Goal: Browse casually

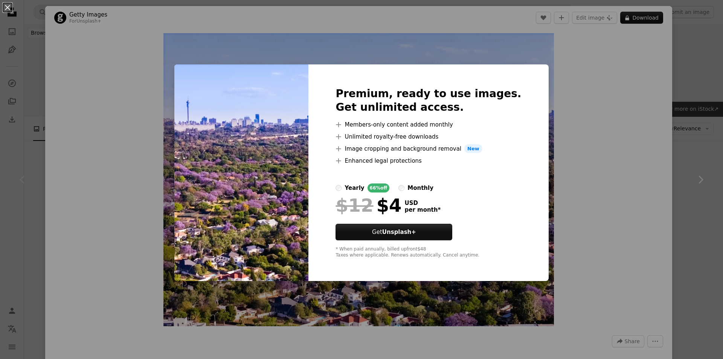
scroll to position [113, 0]
click at [613, 59] on div "An X shape Premium, ready to use images. Get unlimited access. A plus sign Memb…" at bounding box center [361, 179] width 723 height 359
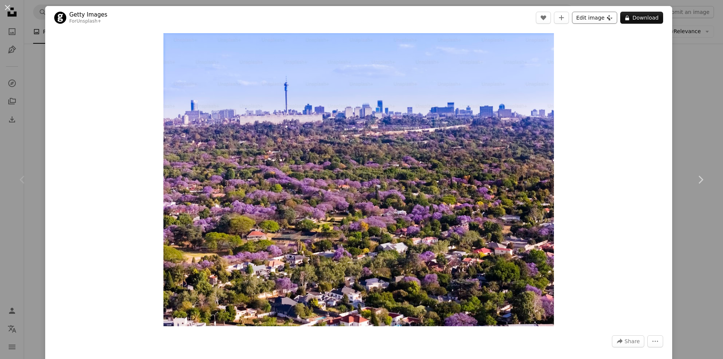
click at [607, 18] on icon "Plus sign for Unsplash+" at bounding box center [610, 18] width 6 height 6
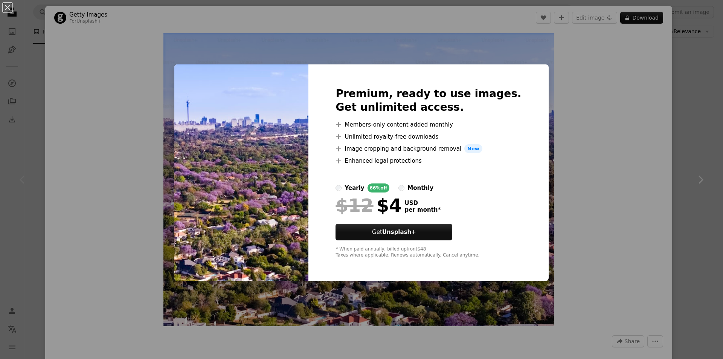
click at [615, 85] on div "An X shape Premium, ready to use images. Get unlimited access. A plus sign Memb…" at bounding box center [361, 179] width 723 height 359
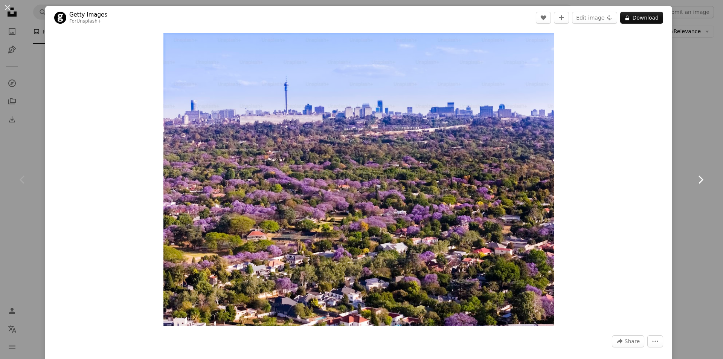
click at [699, 177] on icon at bounding box center [701, 179] width 5 height 8
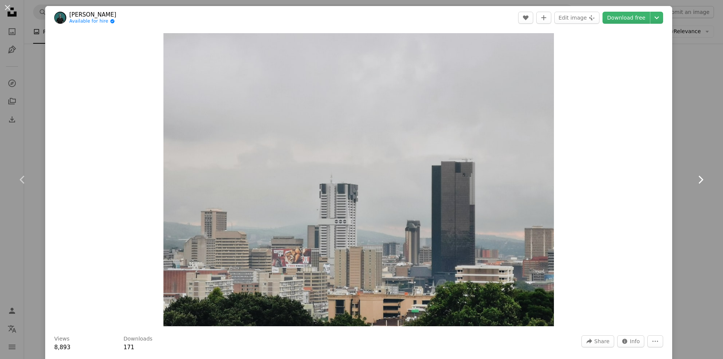
click at [699, 177] on icon at bounding box center [701, 179] width 5 height 8
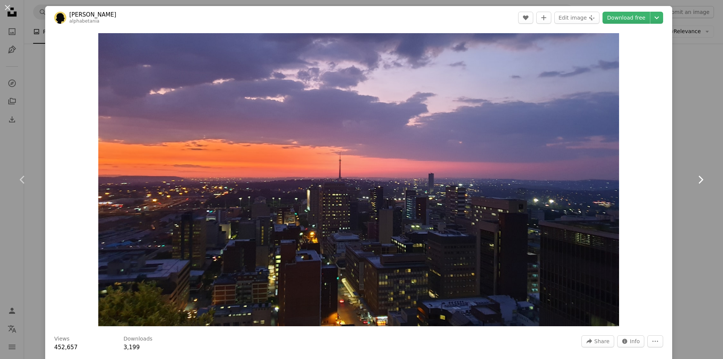
click at [699, 177] on icon at bounding box center [701, 179] width 5 height 8
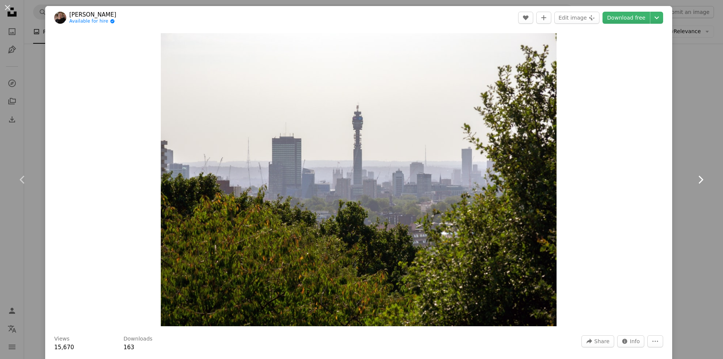
click at [699, 177] on icon at bounding box center [701, 179] width 5 height 8
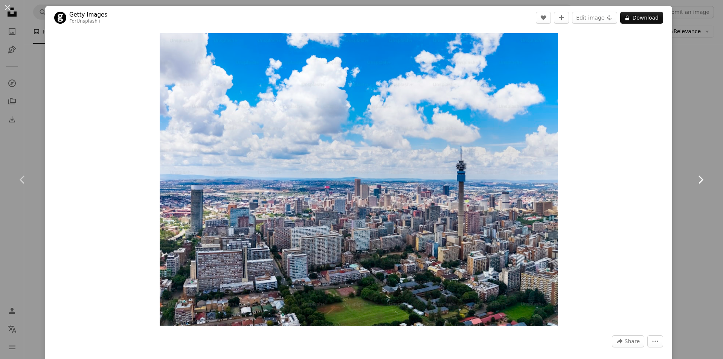
click at [699, 177] on icon at bounding box center [701, 179] width 5 height 8
